Goal: Information Seeking & Learning: Learn about a topic

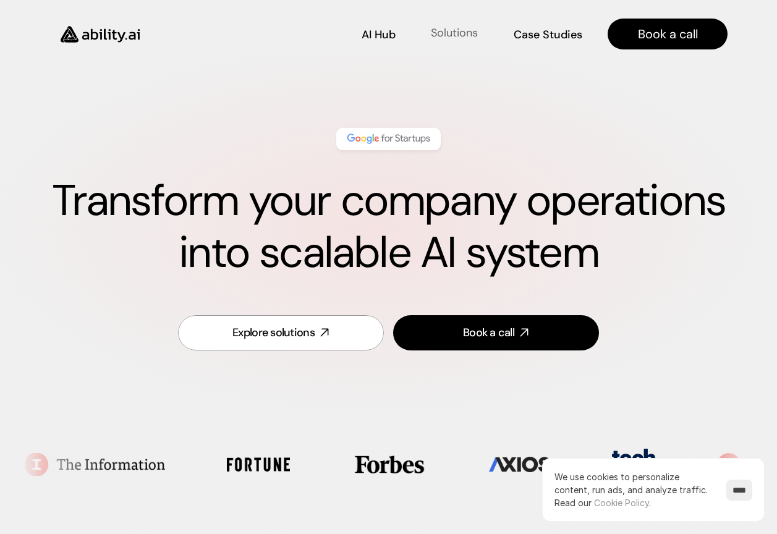
click at [462, 32] on p "Solutions" at bounding box center [454, 32] width 47 height 15
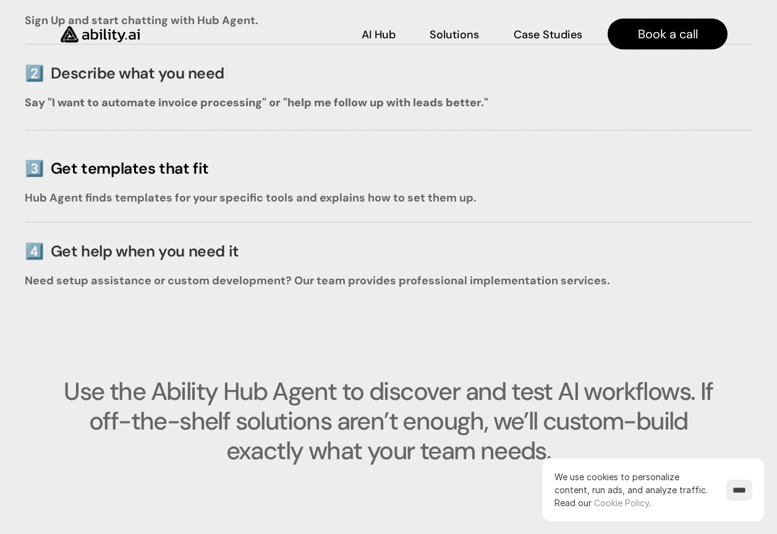
scroll to position [2384, 0]
